Goal: Browse casually

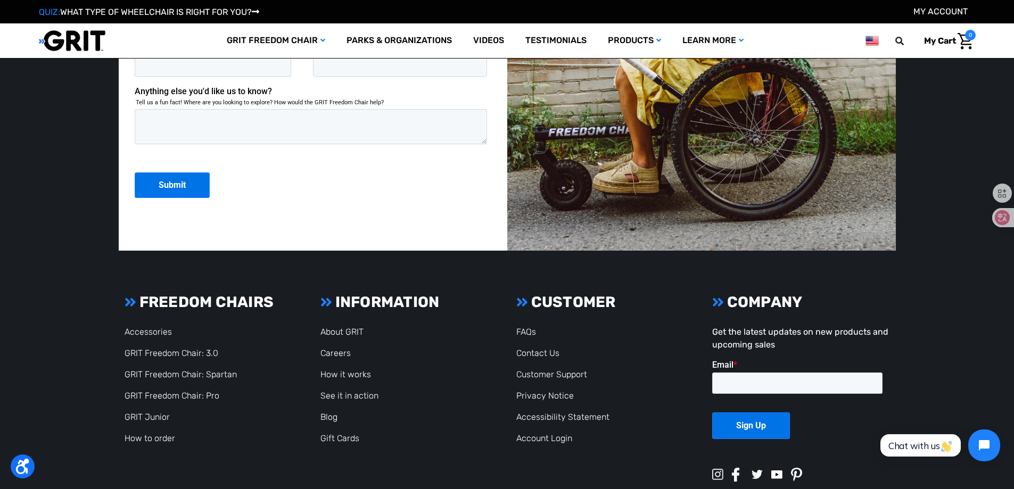
scroll to position [2921, 0]
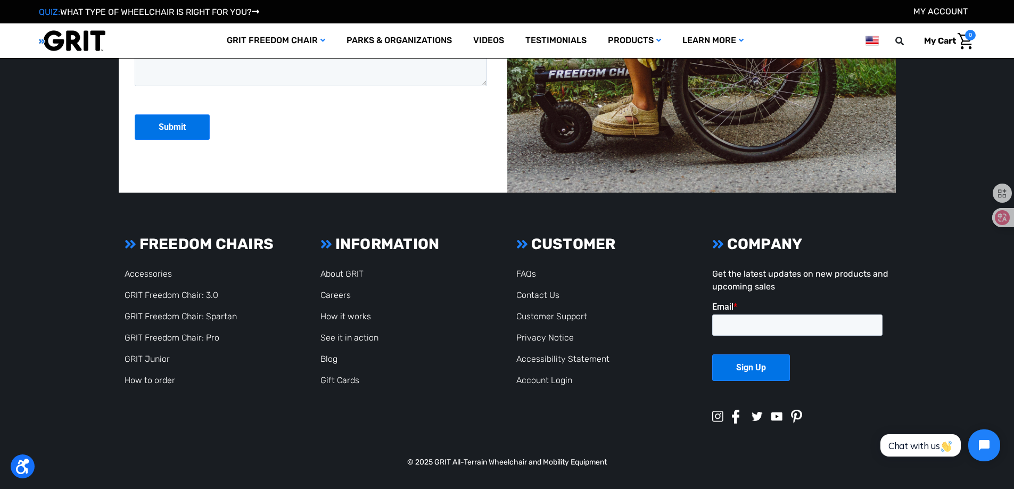
click at [734, 412] on img at bounding box center [736, 417] width 8 height 14
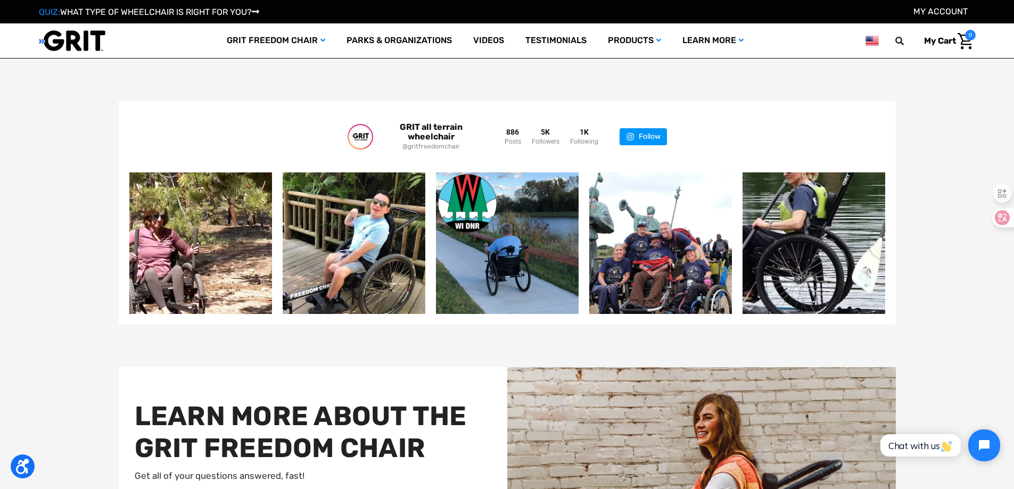
scroll to position [2229, 0]
